Goal: Use online tool/utility: Utilize a website feature to perform a specific function

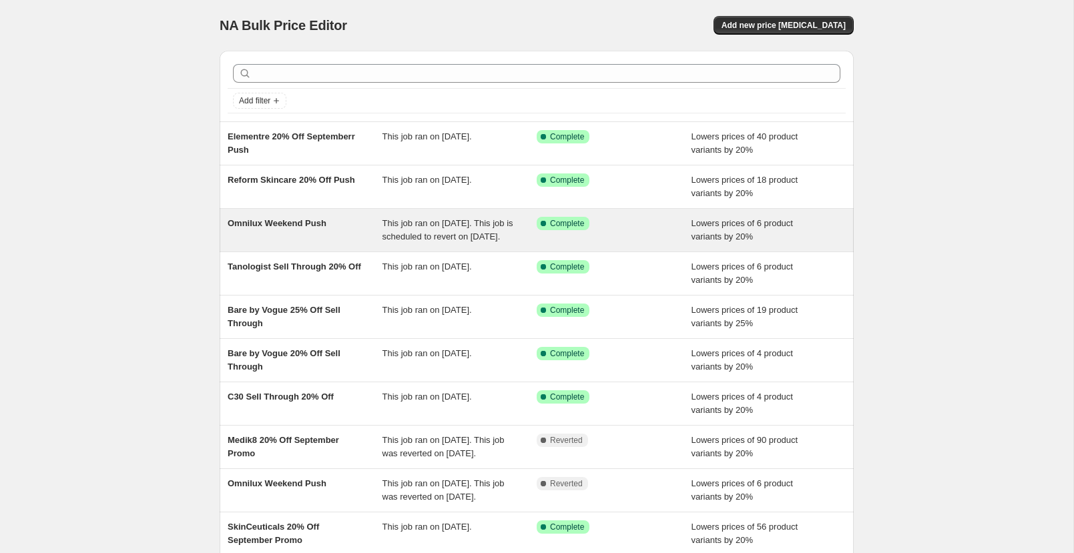
click at [294, 227] on span "Omnilux Weekend Push" at bounding box center [277, 223] width 99 height 10
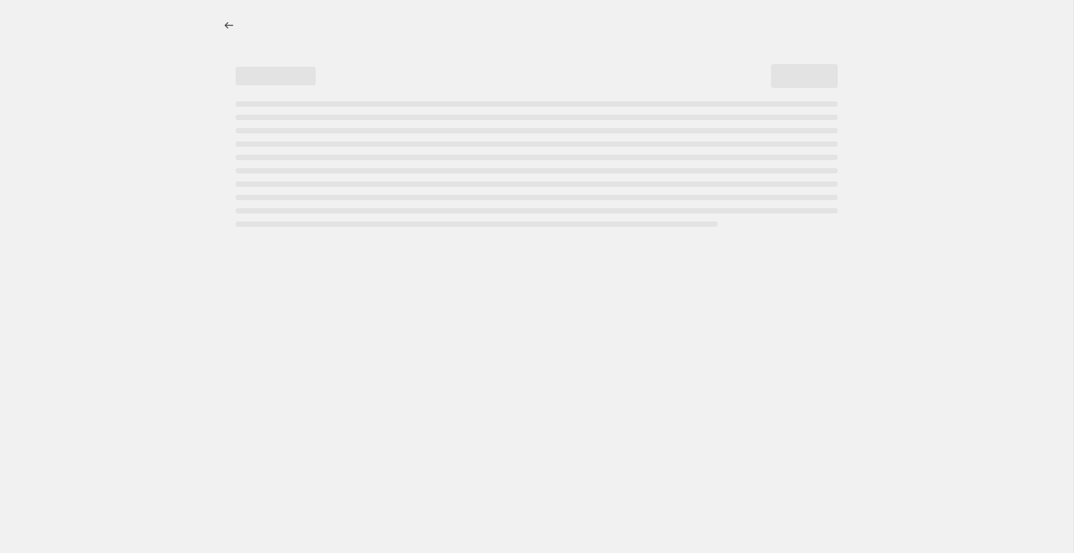
select select "percentage"
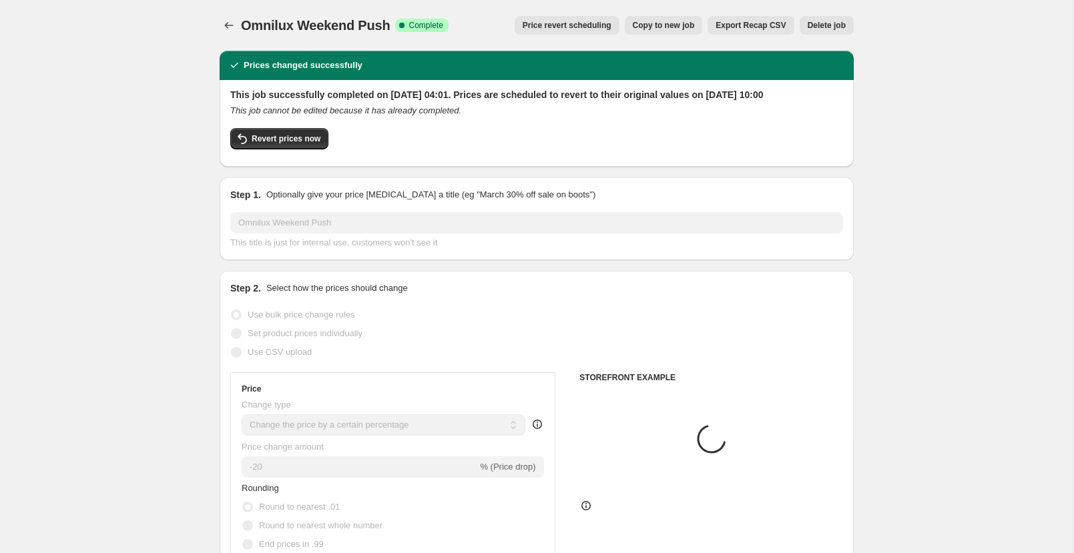
select select "collection"
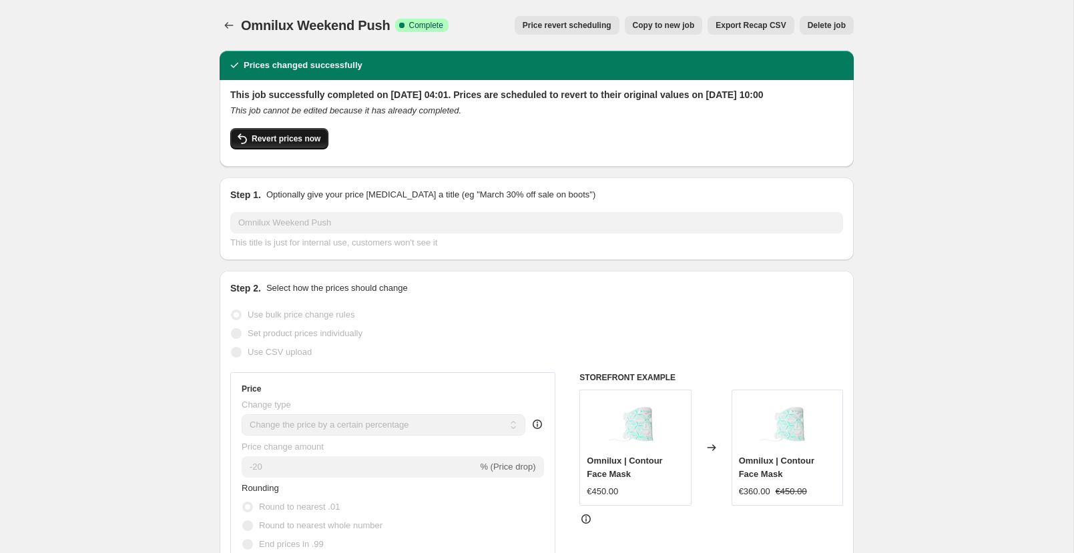
click at [289, 150] on button "Revert prices now" at bounding box center [279, 138] width 98 height 21
checkbox input "false"
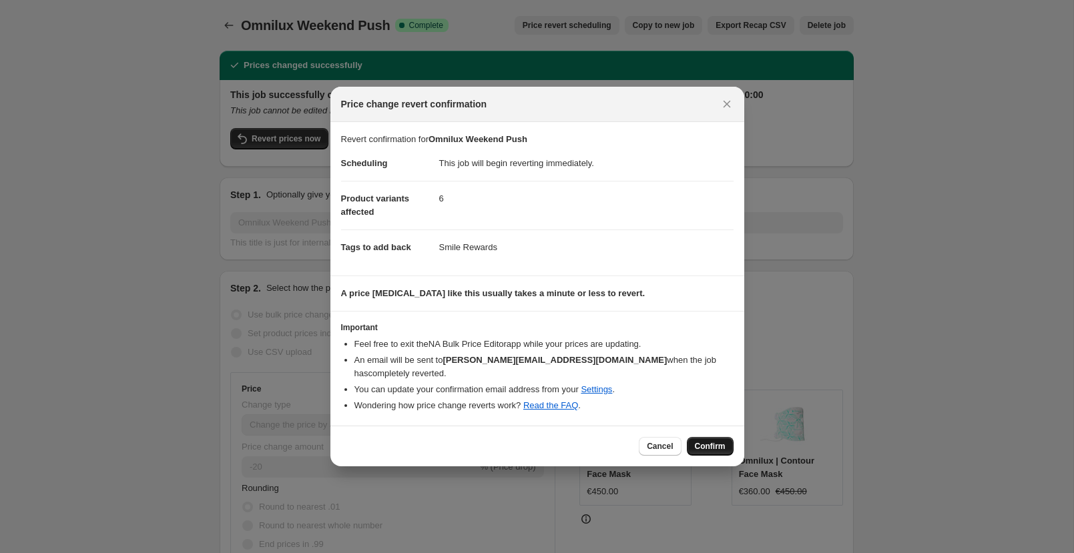
drag, startPoint x: 721, startPoint y: 439, endPoint x: 743, endPoint y: 434, distance: 22.5
click at [721, 441] on span "Confirm" at bounding box center [710, 446] width 31 height 11
